Goal: Task Accomplishment & Management: Complete application form

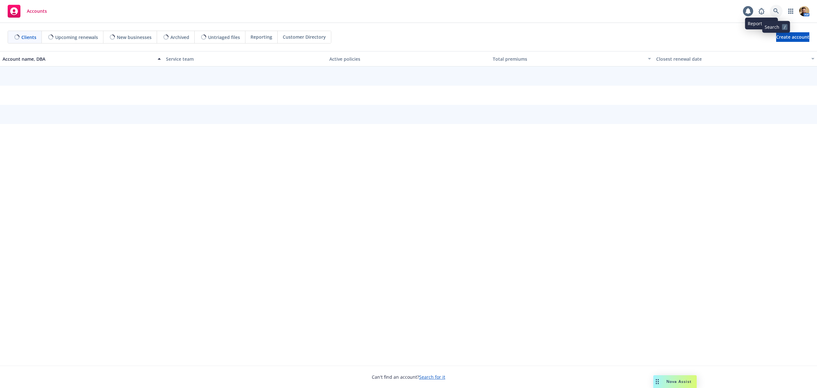
click at [774, 9] on icon at bounding box center [777, 11] width 6 height 6
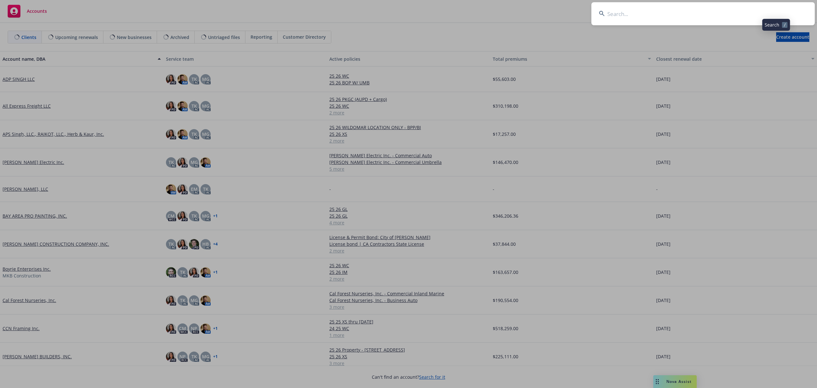
click at [737, 13] on input at bounding box center [704, 13] width 224 height 23
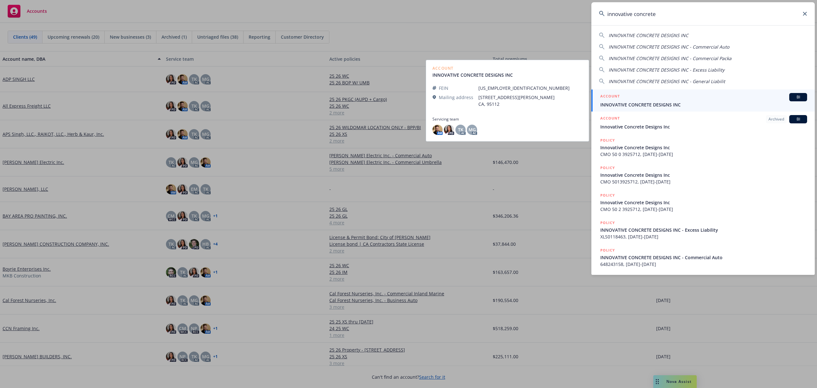
type input "innovative concrete"
click at [637, 104] on span "INNOVATIVE CONCRETE DESIGNS INC" at bounding box center [704, 104] width 207 height 7
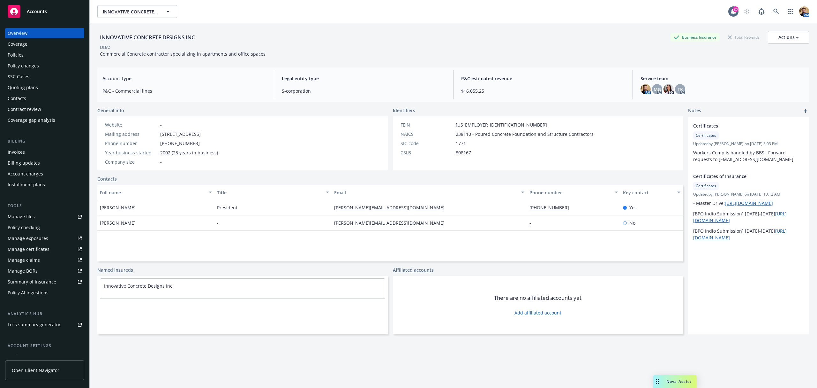
click at [23, 85] on div "Quoting plans" at bounding box center [23, 87] width 30 height 10
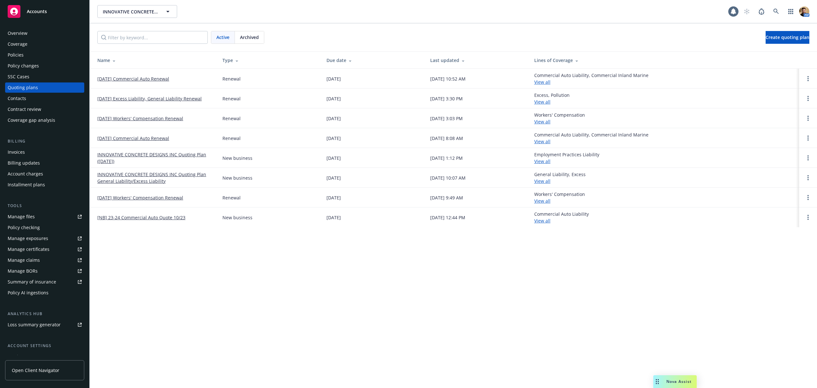
click at [125, 77] on link "10/23/25 Commercial Auto Renewal" at bounding box center [133, 78] width 72 height 7
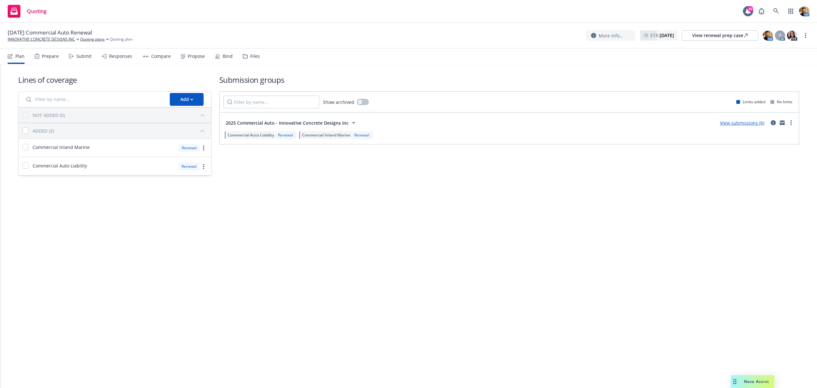
click at [87, 56] on div "Submit" at bounding box center [83, 56] width 15 height 5
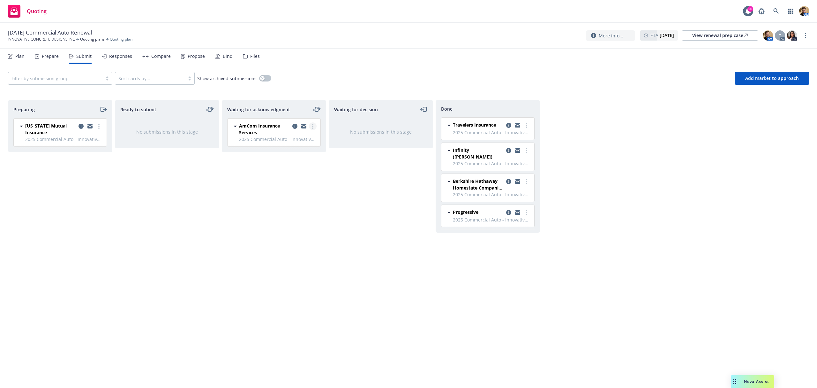
click at [310, 127] on link "more" at bounding box center [313, 126] width 8 height 8
click at [285, 191] on span "Add declined decision" at bounding box center [284, 190] width 63 height 6
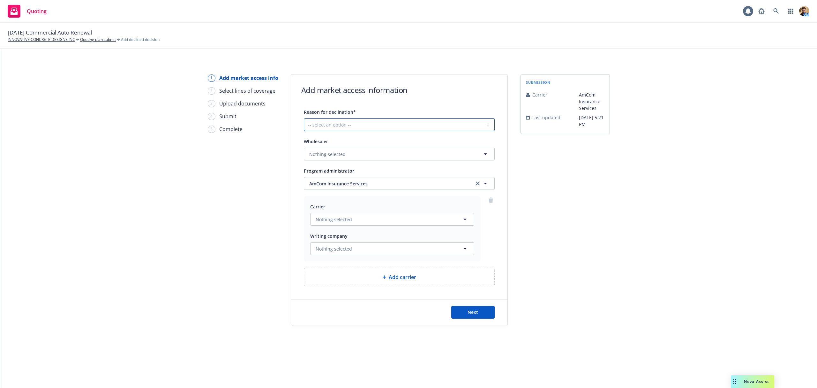
click at [348, 122] on select "-- select an option -- Cannot compete with other markets Carrier non-renewed Ca…" at bounding box center [399, 124] width 191 height 13
select select "DOES_NOT_FIT_UNDERWRITER_APPETITE"
click at [304, 118] on select "-- select an option -- Cannot compete with other markets Carrier non-renewed Ca…" at bounding box center [399, 124] width 191 height 13
click at [461, 309] on button "Next" at bounding box center [472, 312] width 43 height 13
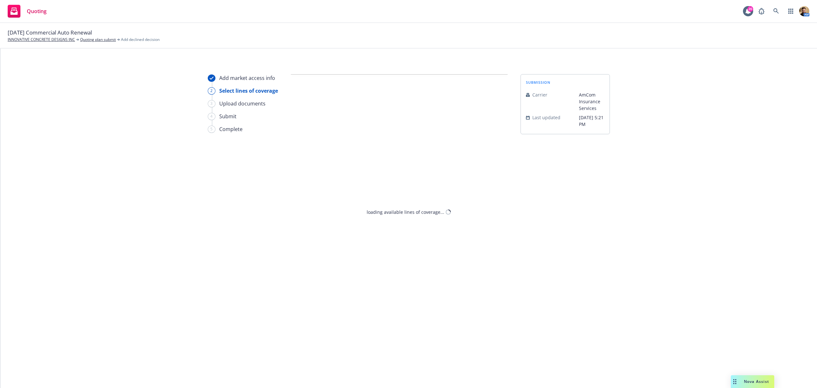
select select "DOES_NOT_FIT_UNDERWRITER_APPETITE"
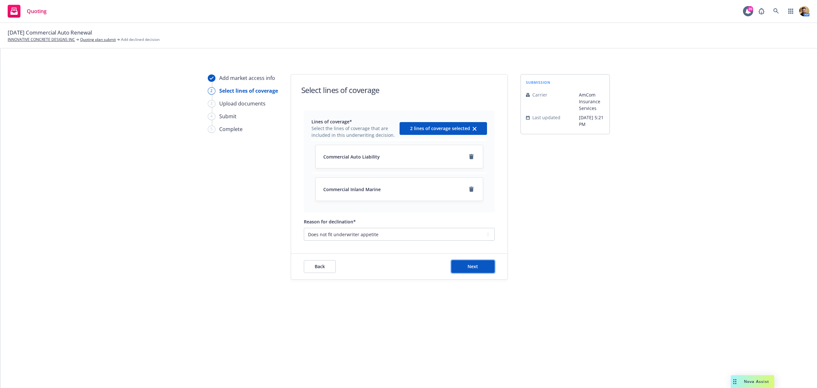
click at [470, 272] on button "Next" at bounding box center [472, 266] width 43 height 13
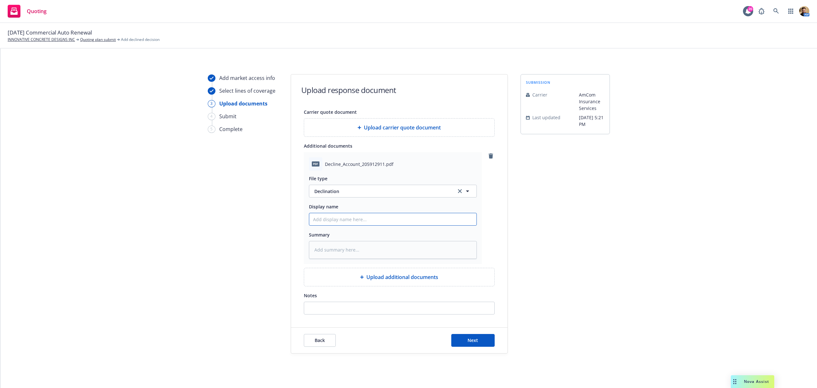
click at [340, 219] on input "Display name" at bounding box center [392, 219] width 167 height 12
click at [338, 251] on textarea at bounding box center [393, 250] width 168 height 18
type textarea "x"
type textarea "D"
type textarea "x"
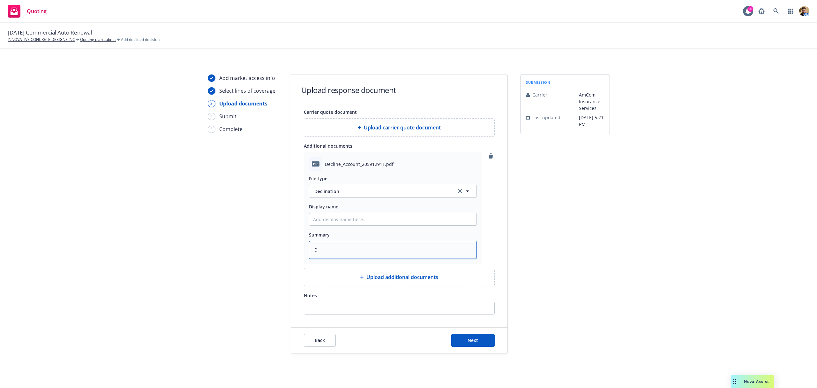
type textarea "Du"
type textarea "x"
type textarea "Due"
type textarea "x"
type textarea "Due"
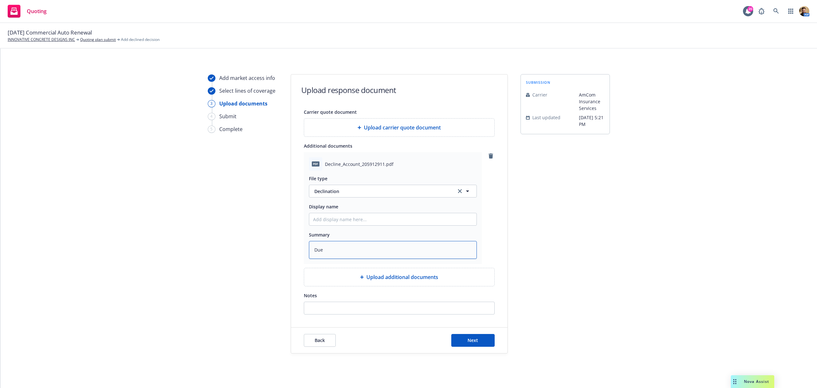
type textarea "x"
type textarea "Due t"
type textarea "x"
type textarea "Due"
type textarea "x"
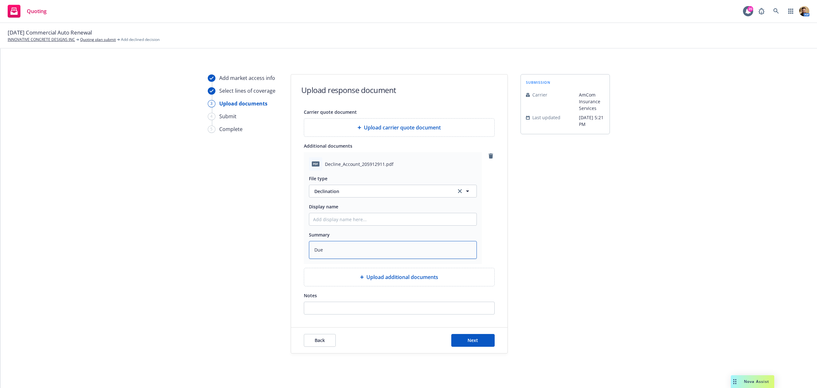
type textarea "Due"
type textarea "x"
type textarea "Du"
type textarea "x"
type textarea "D"
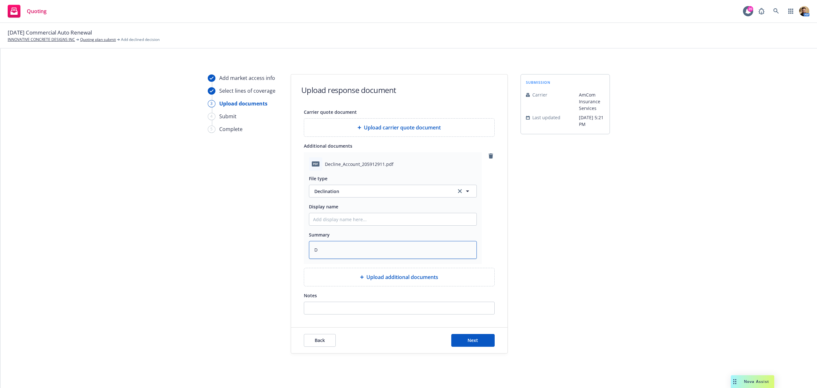
type textarea "x"
type textarea "N"
type textarea "x"
type textarea "Ne"
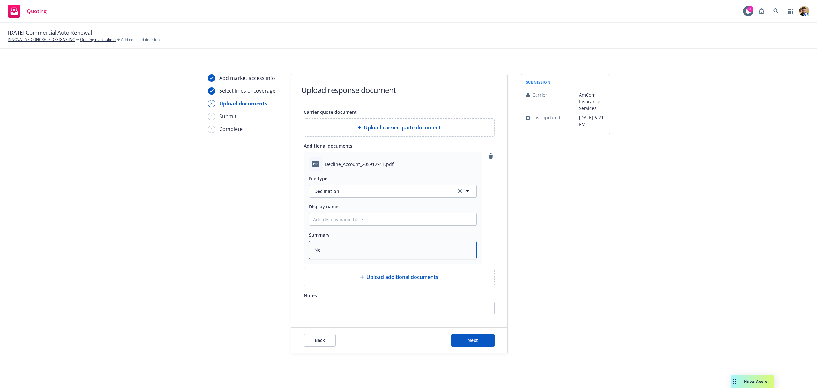
type textarea "x"
type textarea "Nee"
type textarea "x"
type textarea "Need"
type textarea "x"
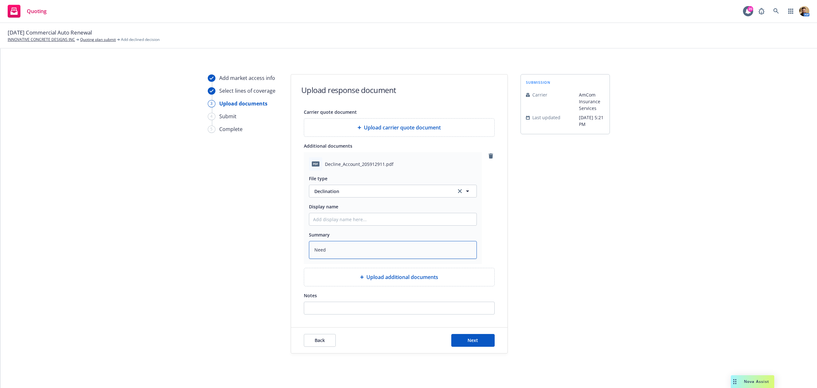
type textarea "Needs"
type textarea "x"
type textarea "Needs"
type textarea "x"
type textarea "Needs m"
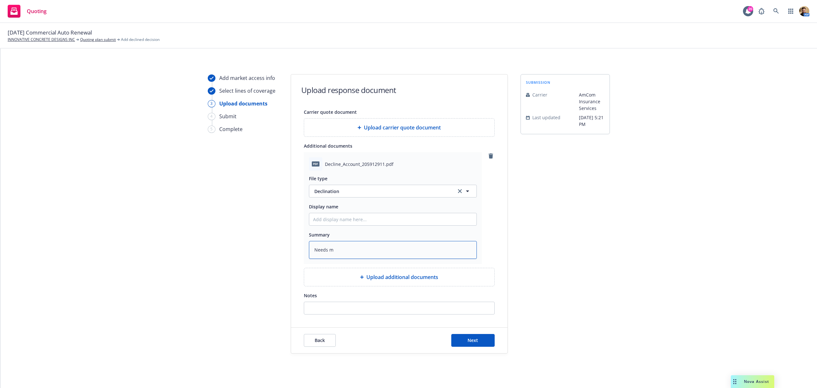
type textarea "x"
type textarea "Needs mi"
type textarea "x"
type textarea "Needs min"
type textarea "x"
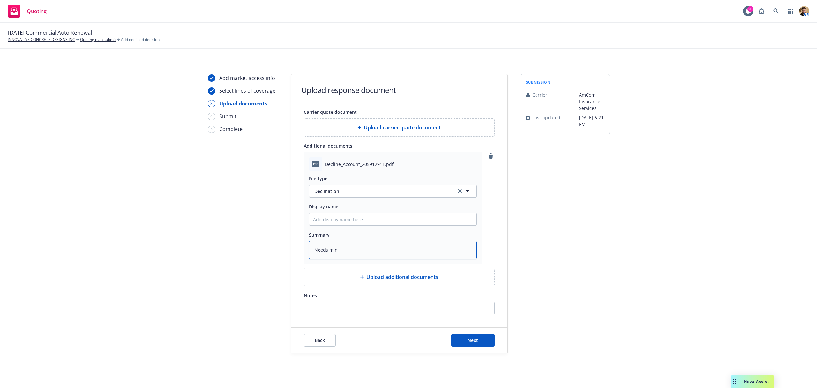
type textarea "Needs min"
type textarea "x"
type textarea "Needs min 4"
type textarea "x"
type textarea "Needs min 4"
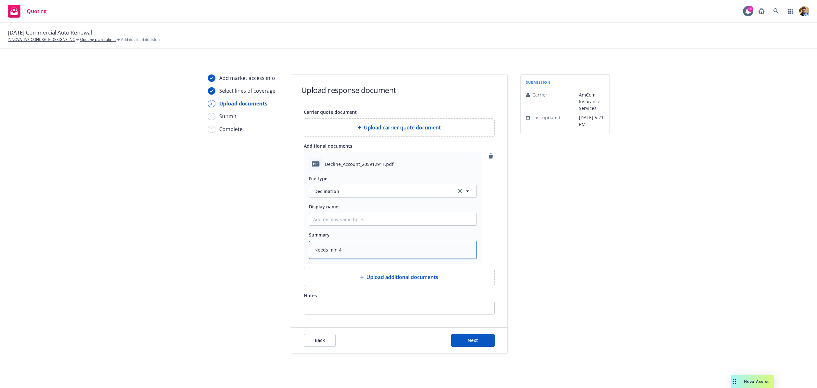
type textarea "x"
type textarea "Needs min 4 y"
type textarea "x"
type textarea "Needs min 4 yr"
type textarea "x"
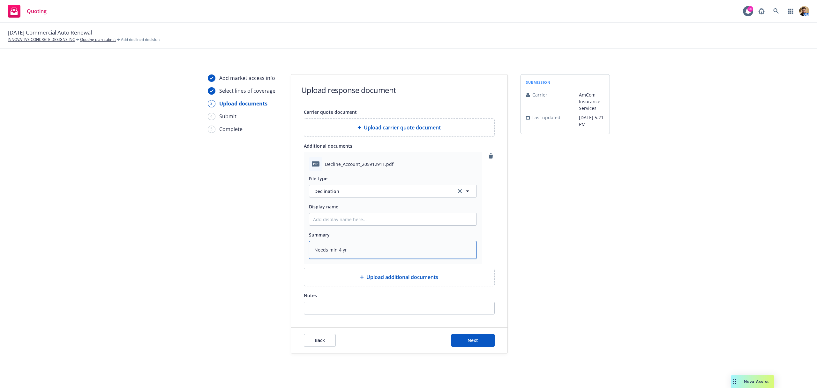
type textarea "Needs min 4 yrs"
type textarea "x"
type textarea "Needs min 4 yrs"
type textarea "x"
type textarea "Needs min 4 yrs I"
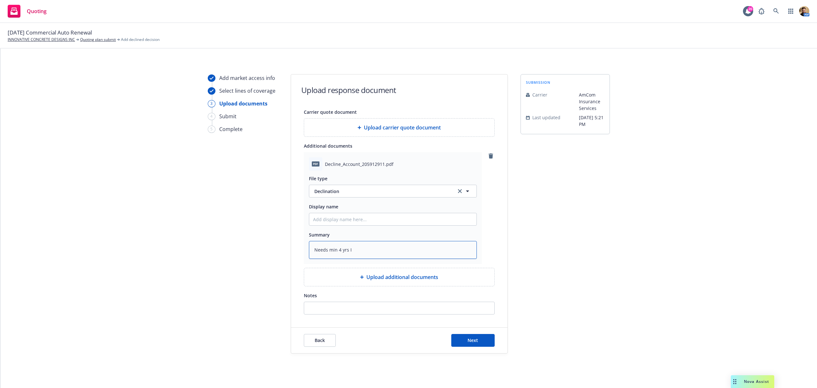
type textarea "x"
type textarea "Needs min 4 yrs IM"
type textarea "x"
paste textarea "'m"
type textarea "Needs min 4 yrs I'm"
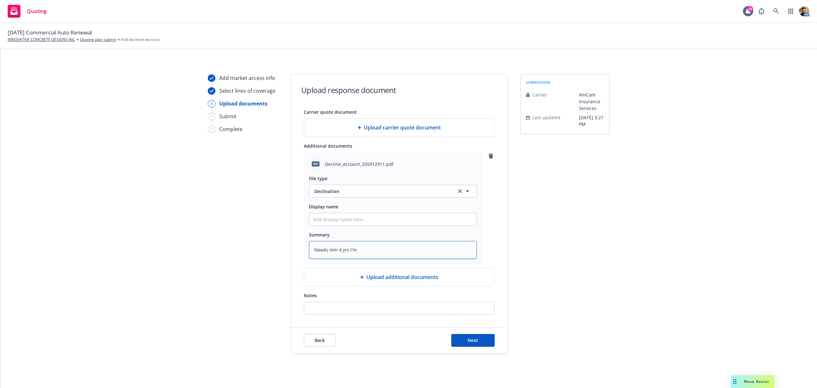
type textarea "x"
type textarea "Needs min 4 yrs I'm"
type textarea "x"
type textarea "Needs min 4 yrs I'"
type textarea "x"
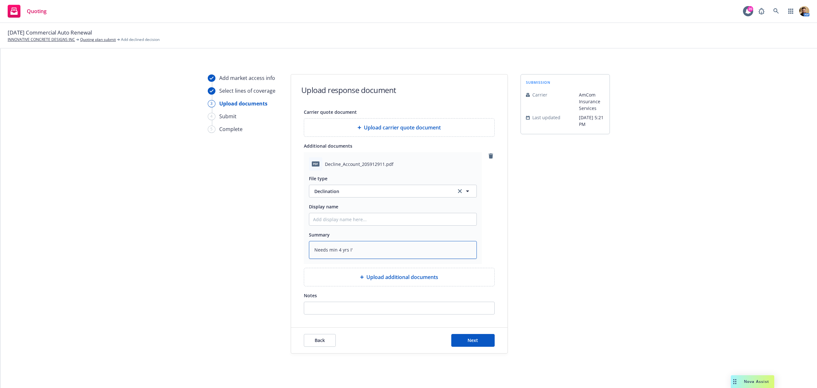
type textarea "Needs min 4 yrs I"
type textarea "x"
type textarea "Needs min 4 yrs IM"
type textarea "x"
type textarea "Needs min 4 yrs IM"
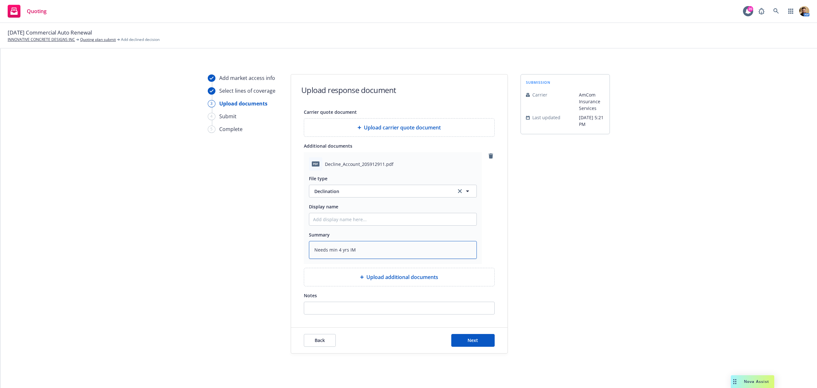
type textarea "x"
type textarea "Needs min 4 yrs IM co"
type textarea "x"
type textarea "Needs min 4 yrs IM cove"
type textarea "x"
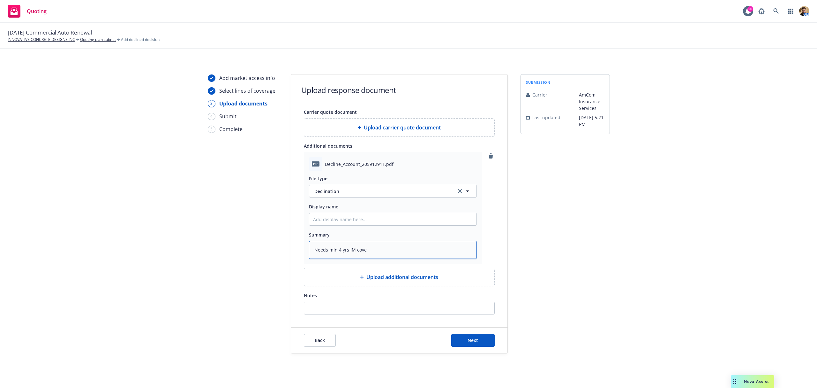
type textarea "Needs min 4 yrs IM cover"
type textarea "x"
type textarea "Needs min 4 yrs IM covera"
type textarea "x"
type textarea "Needs min 4 yrs IM coverag"
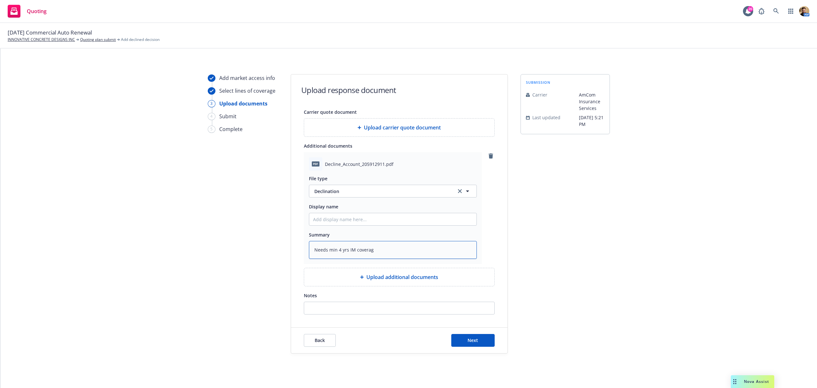
type textarea "x"
type textarea "Needs min 4 yrs IM coverage"
type textarea "x"
type textarea "Needs min 4 yrs IM coverage a"
type textarea "x"
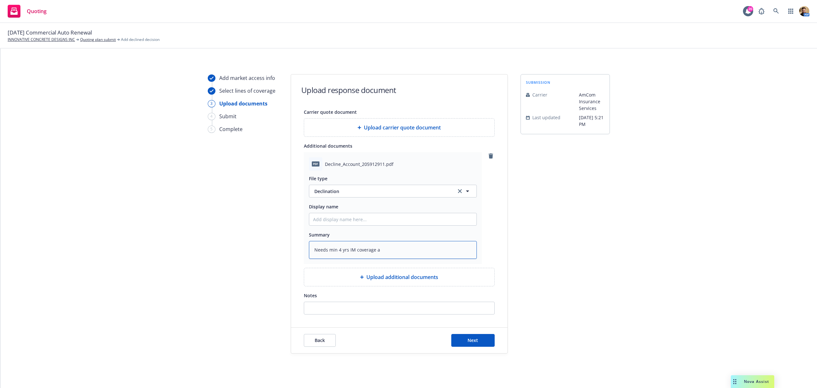
type textarea "Needs min 4 yrs IM coverage an"
type textarea "x"
type textarea "Needs min 4 yrs IM coverage and"
type textarea "x"
type textarea "Needs min 4 yrs IM coverage and"
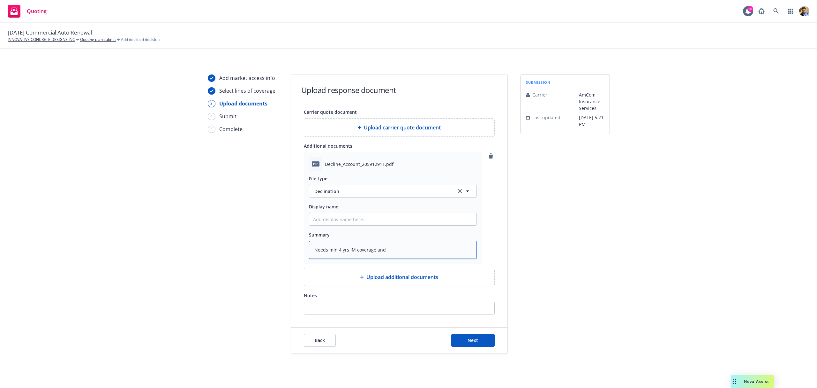
type textarea "x"
type textarea "Needs min 4 yrs IM coverage and l"
type textarea "x"
type textarea "Needs min 4 yrs IM coverage and lo"
type textarea "x"
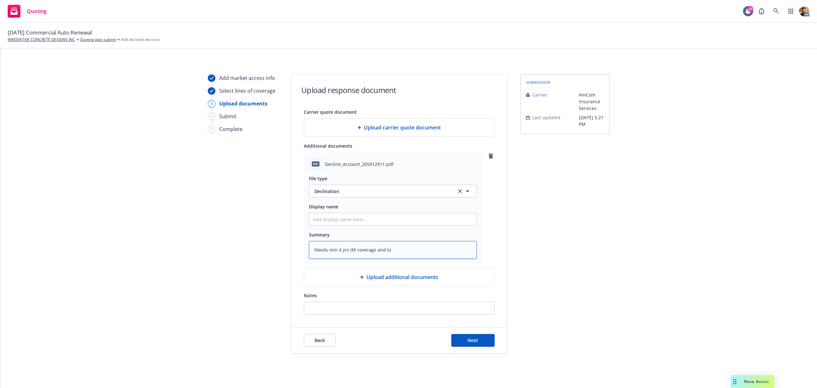
type textarea "Needs min 4 yrs IM coverage and los"
type textarea "x"
type textarea "Needs min 4 yrs IM coverage and loss"
type textarea "x"
type textarea "Needs min 4 yrs IM coverage and loss"
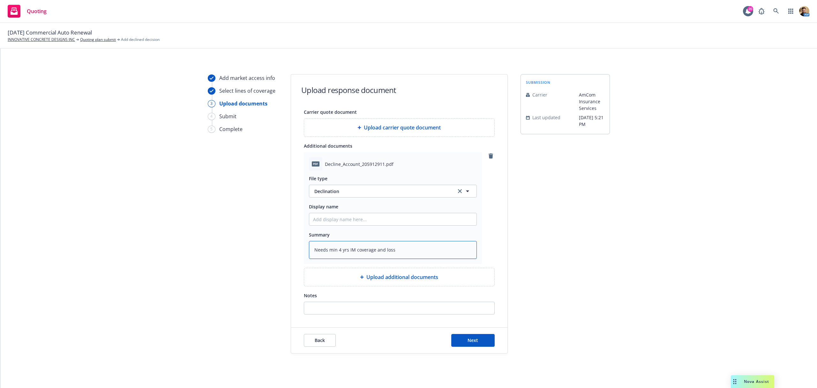
type textarea "x"
type textarea "Needs min 4 yrs IM coverage and loss r"
type textarea "x"
type textarea "Needs min 4 yrs IM coverage and loss ru"
type textarea "x"
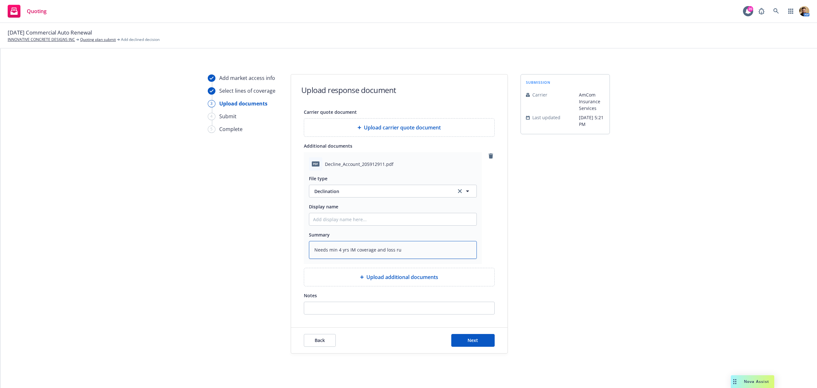
type textarea "Needs min 4 yrs IM coverage and loss run"
type textarea "x"
type textarea "Needs min 4 yrs IM coverage and loss runs"
click at [474, 341] on span "Next" at bounding box center [473, 340] width 11 height 6
type textarea "x"
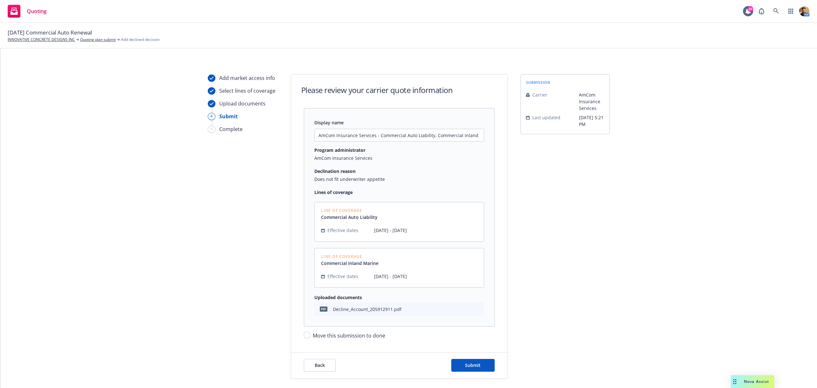
click at [368, 337] on span "Move this submission to done" at bounding box center [349, 335] width 72 height 7
click at [310, 337] on input "Move this submission to done" at bounding box center [307, 334] width 6 height 6
checkbox input "true"
click at [459, 363] on button "Submit" at bounding box center [472, 365] width 43 height 13
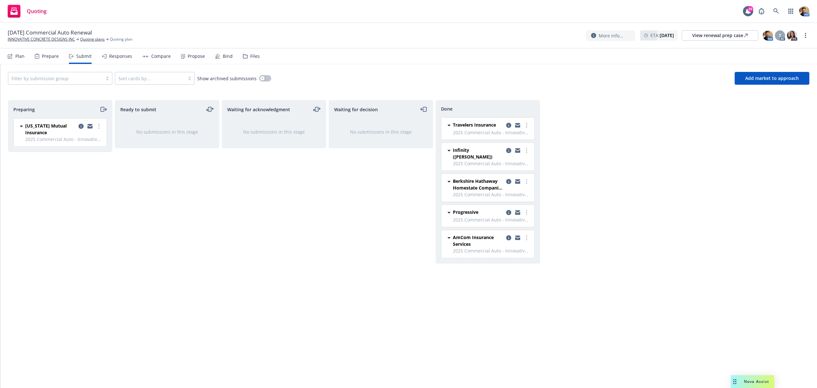
click at [675, 238] on div "Preparing Oregon Mutual Insurance 2025 Commercial Auto - Innovative Concrete De…" at bounding box center [409, 237] width 802 height 274
